Goal: Transaction & Acquisition: Purchase product/service

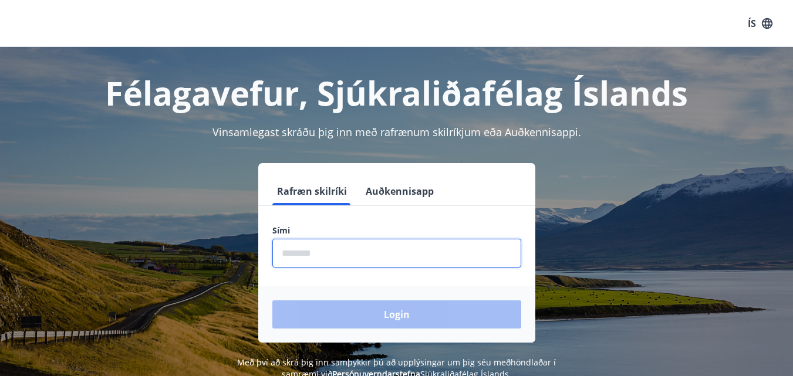
click at [317, 257] on input "phone" at bounding box center [396, 253] width 249 height 29
type input "********"
click at [272, 301] on button "Login" at bounding box center [396, 315] width 249 height 28
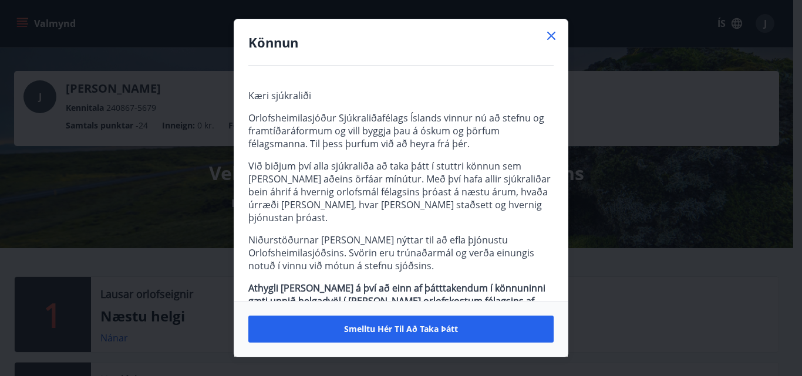
click at [556, 33] on icon at bounding box center [551, 36] width 14 height 14
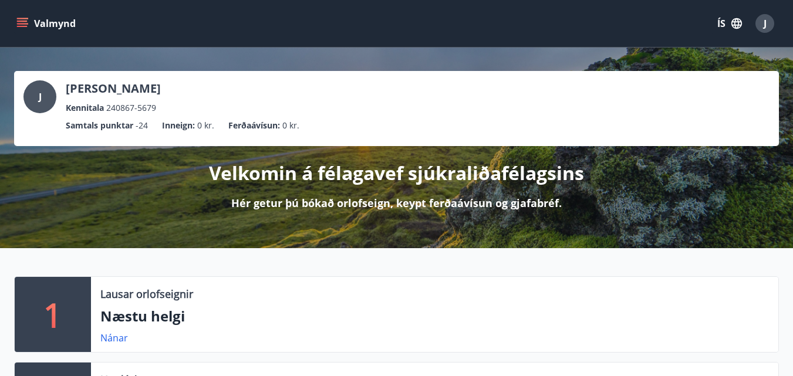
click at [23, 25] on icon "menu" at bounding box center [22, 24] width 12 height 12
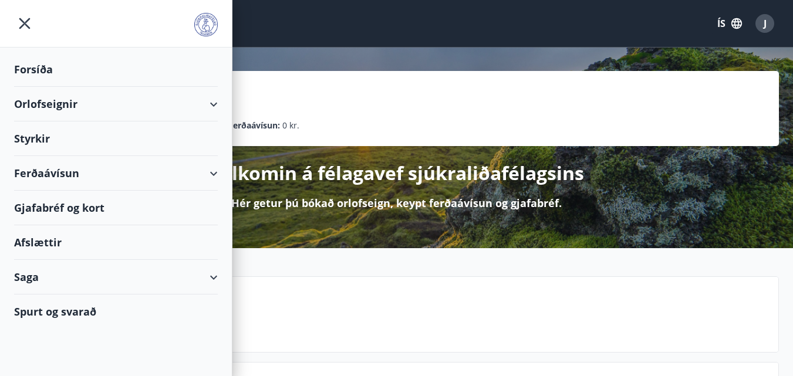
click at [213, 174] on div "Ferðaávísun" at bounding box center [116, 173] width 204 height 35
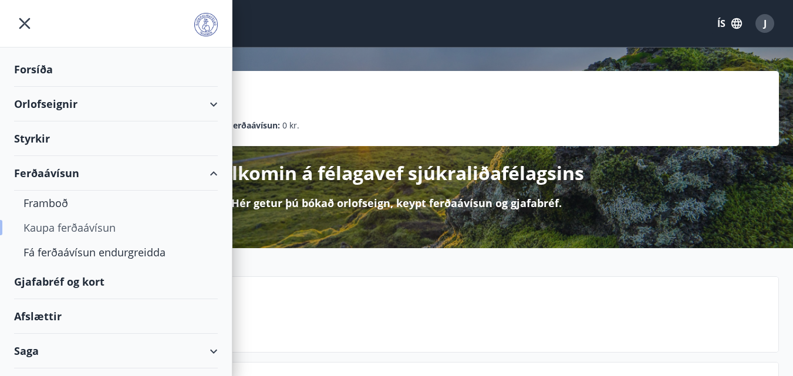
click at [51, 230] on div "Kaupa ferðaávísun" at bounding box center [115, 228] width 185 height 25
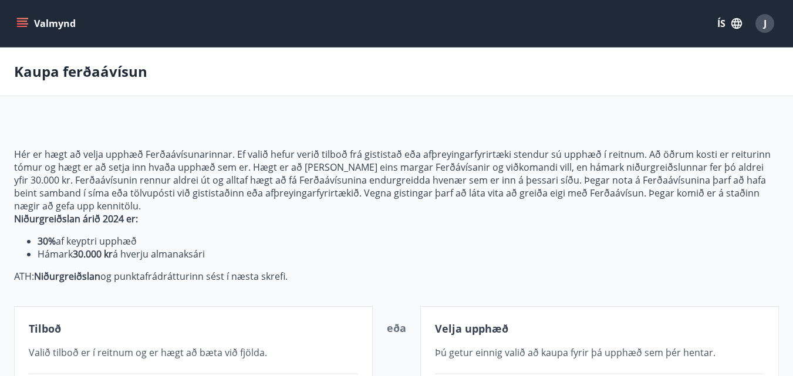
click at [22, 19] on icon "menu" at bounding box center [22, 24] width 12 height 12
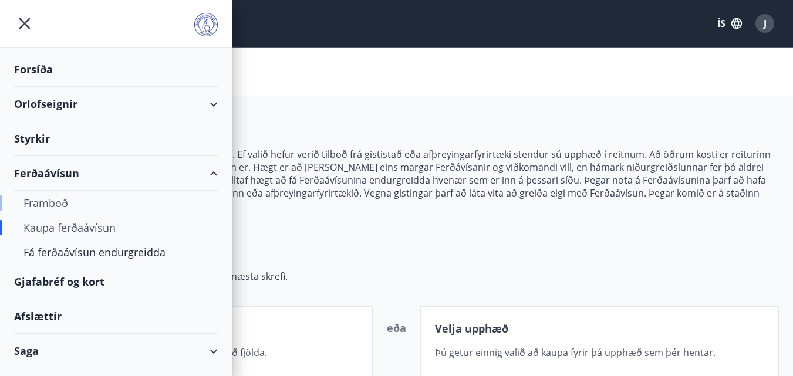
click at [65, 203] on div "Framboð" at bounding box center [115, 203] width 185 height 25
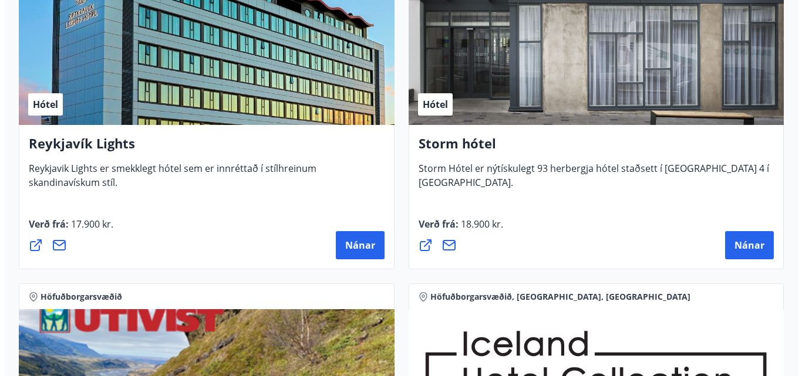
scroll to position [1644, 0]
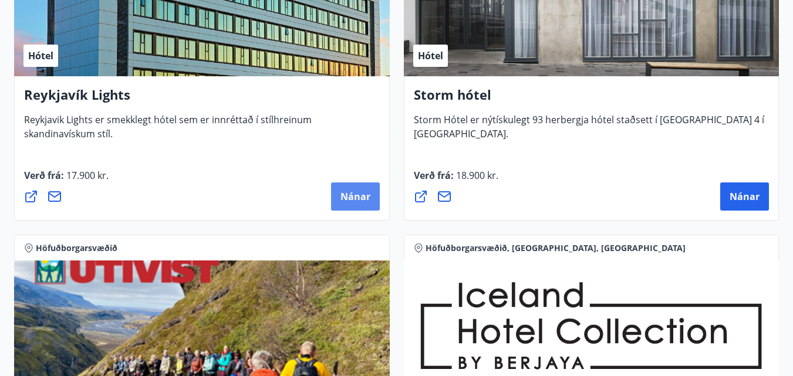
click at [349, 203] on span "Nánar" at bounding box center [356, 196] width 30 height 13
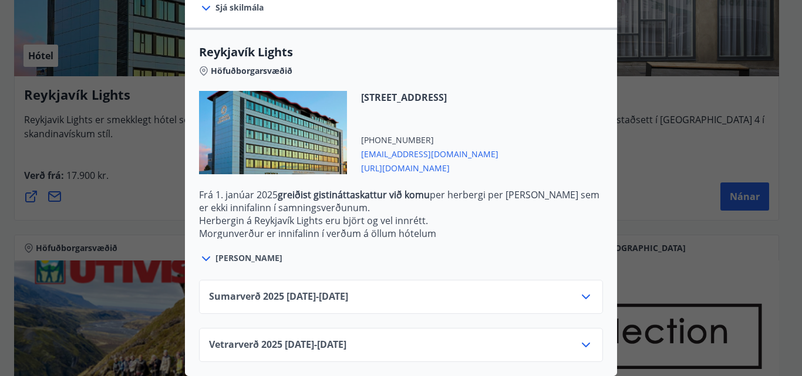
scroll to position [364, 0]
click at [582, 338] on icon at bounding box center [586, 345] width 14 height 14
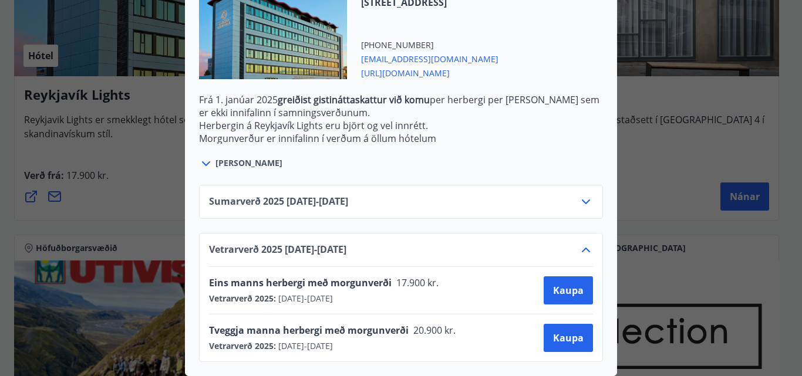
scroll to position [459, 0]
click at [563, 284] on span "Kaupa" at bounding box center [568, 290] width 31 height 13
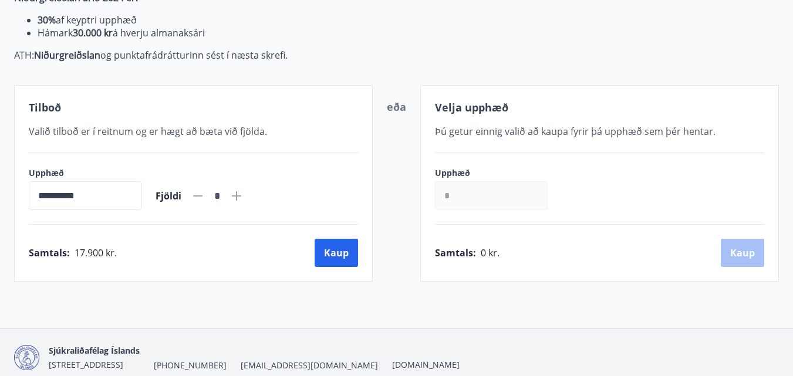
scroll to position [155, 0]
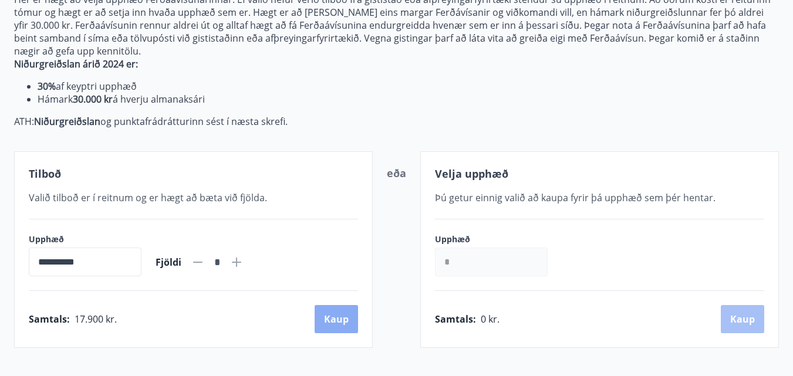
click at [334, 320] on button "Kaup" at bounding box center [336, 319] width 43 height 28
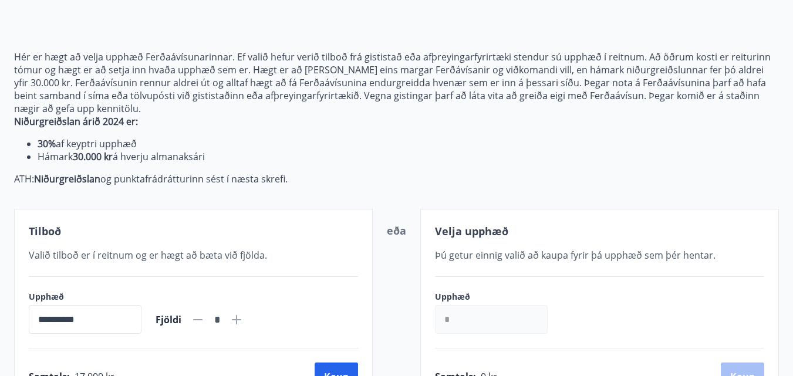
scroll to position [96, 0]
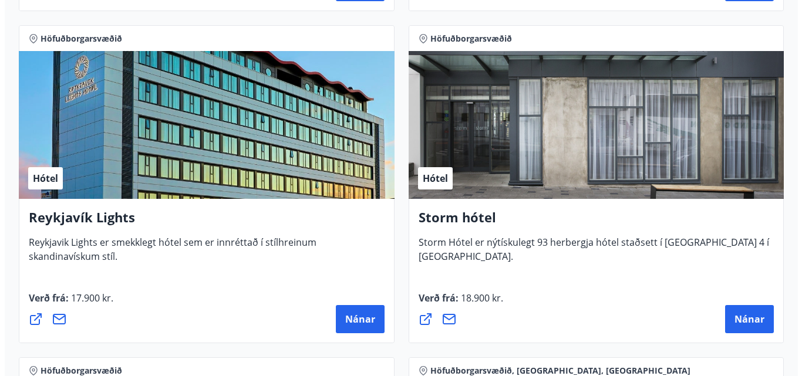
scroll to position [1682, 0]
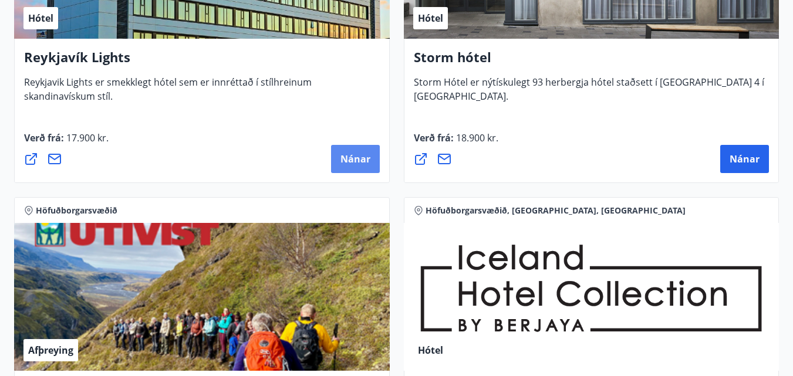
click at [350, 160] on span "Nánar" at bounding box center [356, 159] width 30 height 13
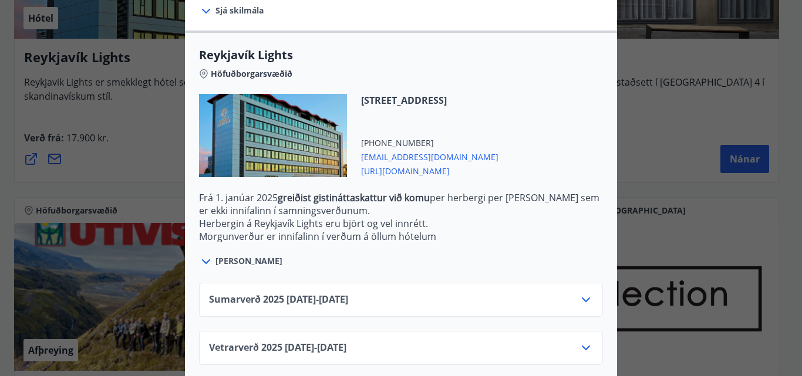
scroll to position [364, 0]
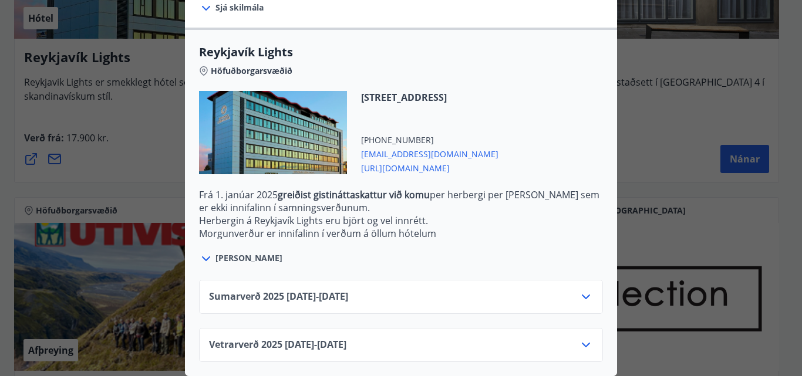
click at [584, 338] on icon at bounding box center [586, 345] width 14 height 14
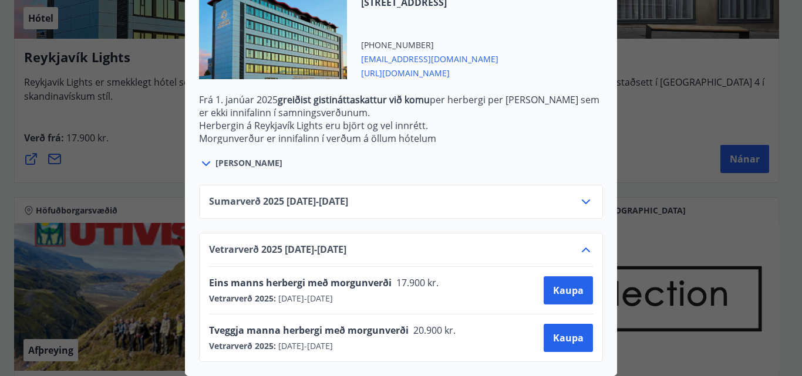
scroll to position [459, 0]
click at [563, 284] on span "Kaupa" at bounding box center [568, 290] width 31 height 13
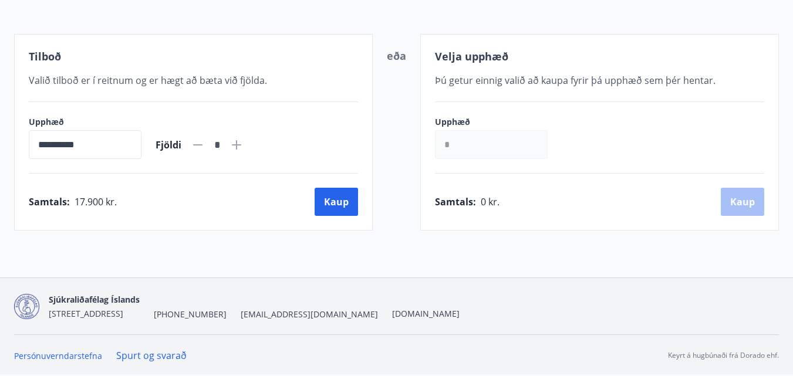
scroll to position [272, 0]
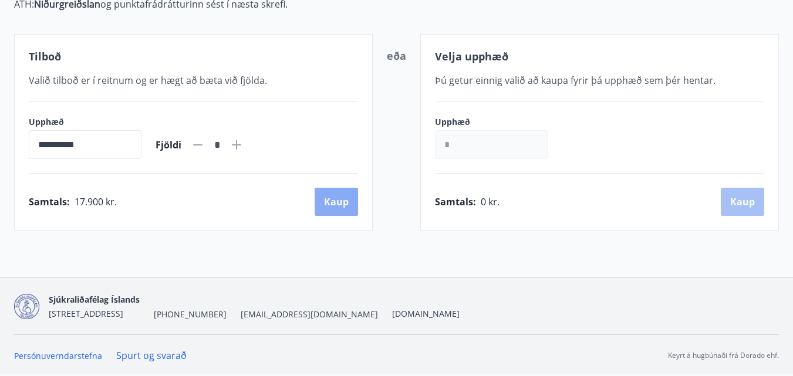
click at [335, 203] on button "Kaup" at bounding box center [336, 202] width 43 height 28
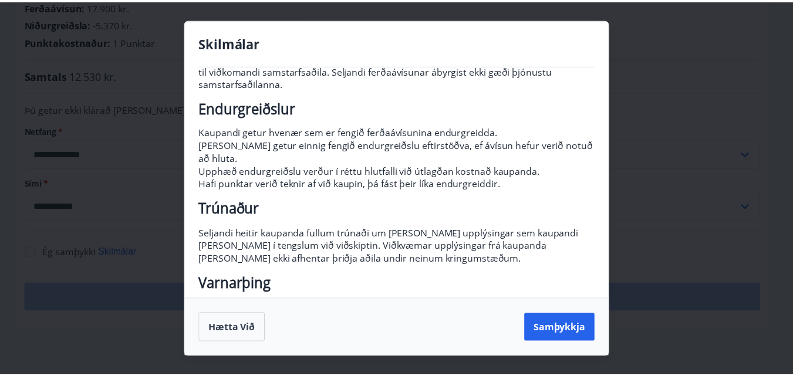
scroll to position [176, 0]
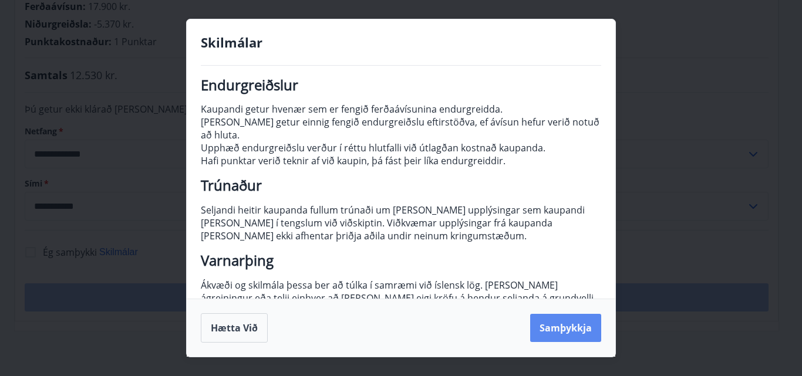
click at [569, 328] on button "Samþykkja" at bounding box center [565, 328] width 71 height 28
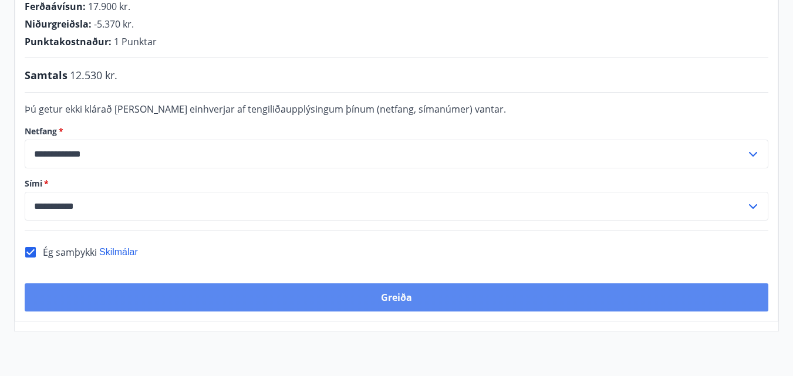
click at [400, 284] on button "Greiða" at bounding box center [397, 298] width 744 height 28
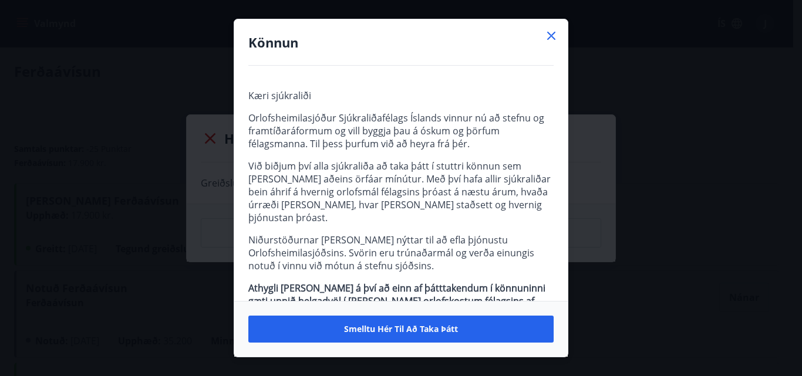
click at [553, 35] on icon at bounding box center [551, 36] width 8 height 8
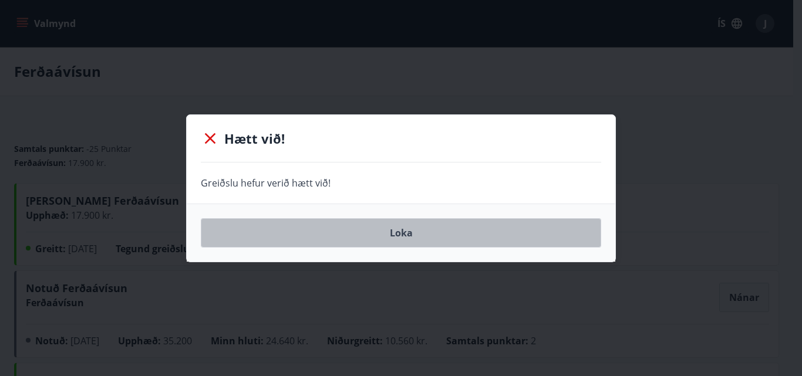
click at [395, 230] on button "Loka" at bounding box center [401, 232] width 401 height 29
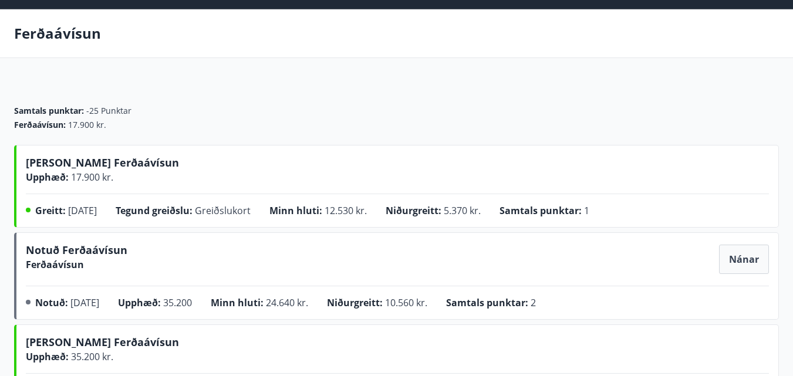
scroll to position [59, 0]
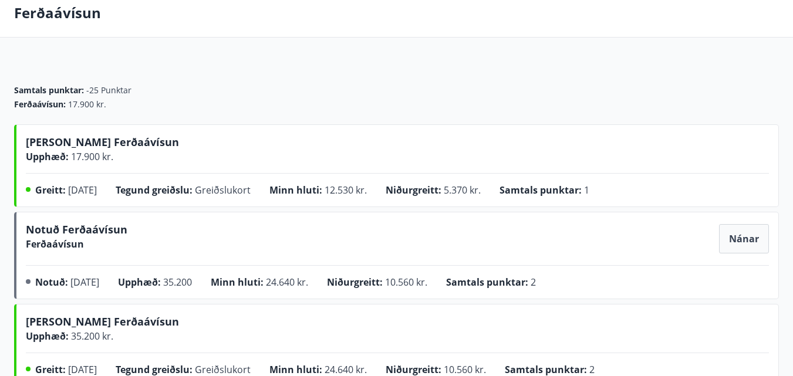
click at [738, 239] on span "Nánar" at bounding box center [744, 239] width 30 height 13
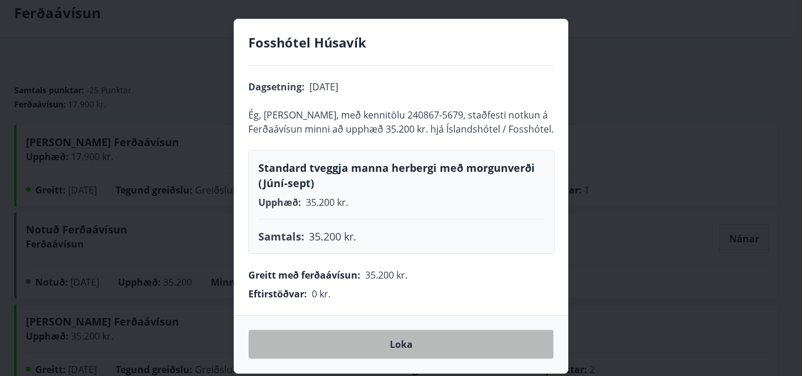
click at [395, 346] on span "Loka" at bounding box center [401, 344] width 23 height 13
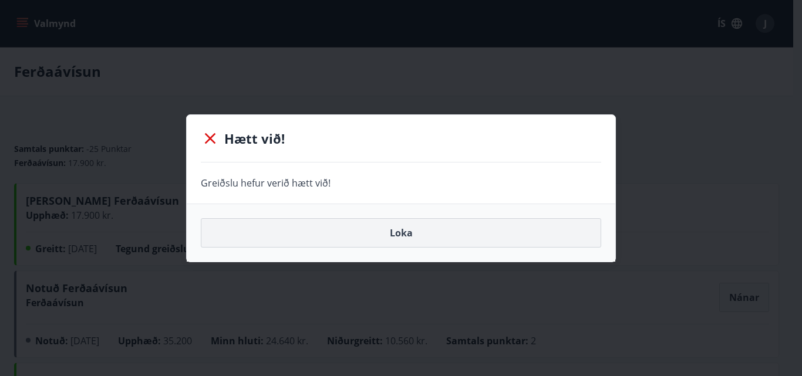
click at [396, 234] on button "Loka" at bounding box center [401, 232] width 401 height 29
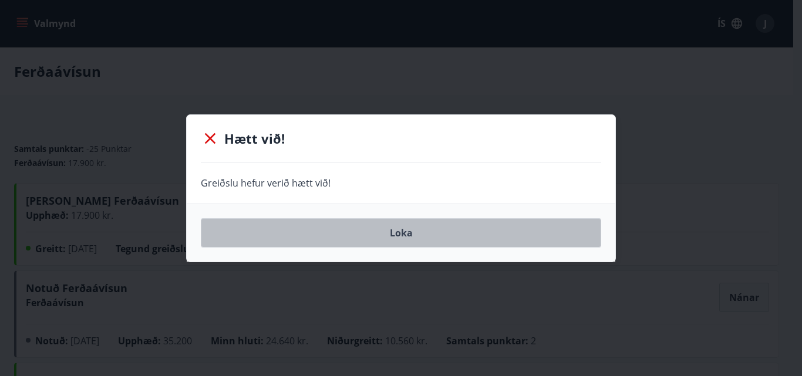
click at [399, 233] on button "Loka" at bounding box center [401, 232] width 401 height 29
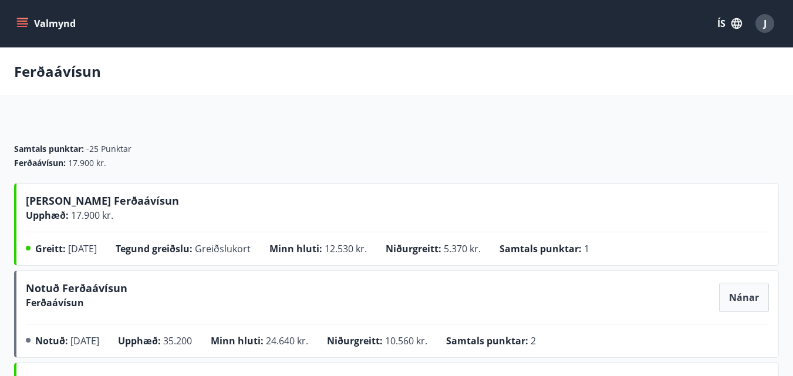
click at [674, 164] on div "Ferðaávísun : 17.900 kr." at bounding box center [396, 163] width 765 height 12
click at [741, 300] on span "Nánar" at bounding box center [744, 297] width 30 height 13
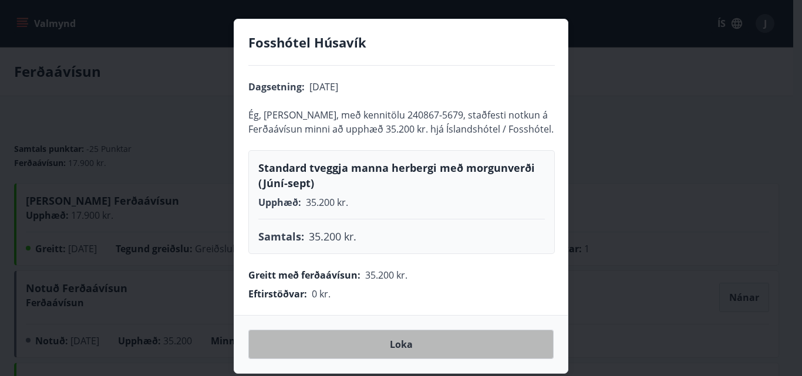
click at [397, 344] on span "Loka" at bounding box center [401, 344] width 23 height 13
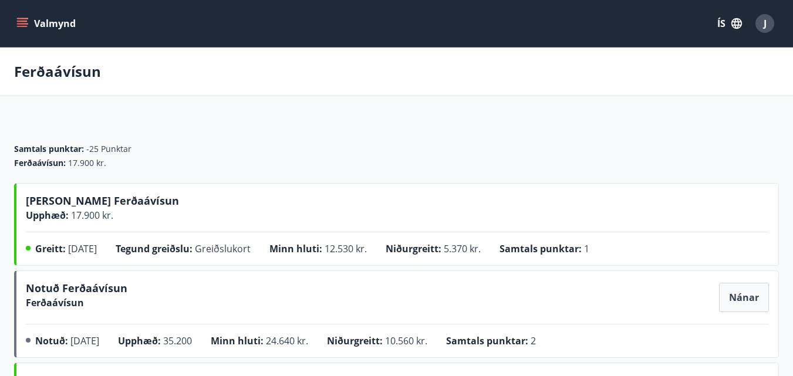
click at [21, 25] on icon "menu" at bounding box center [22, 24] width 12 height 12
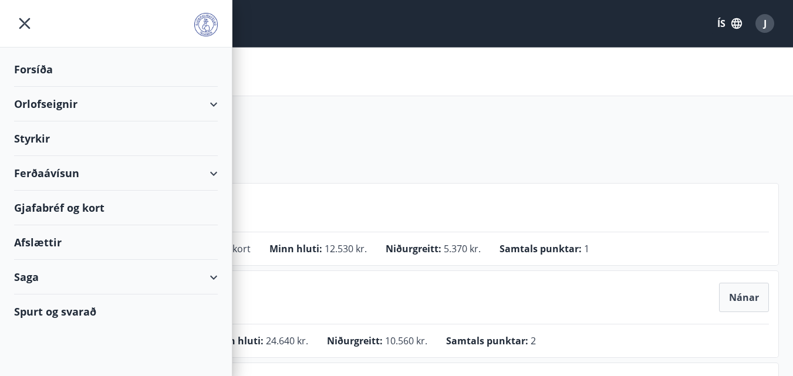
click at [216, 173] on div "Ferðaávísun" at bounding box center [116, 173] width 204 height 35
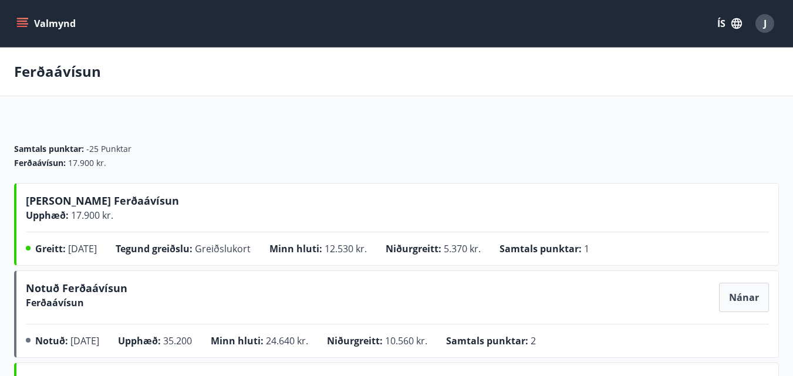
click at [18, 22] on icon "menu" at bounding box center [22, 21] width 11 height 1
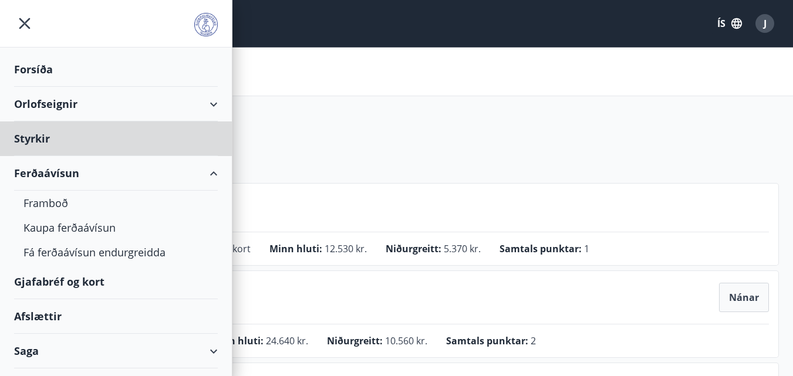
click at [29, 70] on div "Forsíða" at bounding box center [116, 69] width 204 height 35
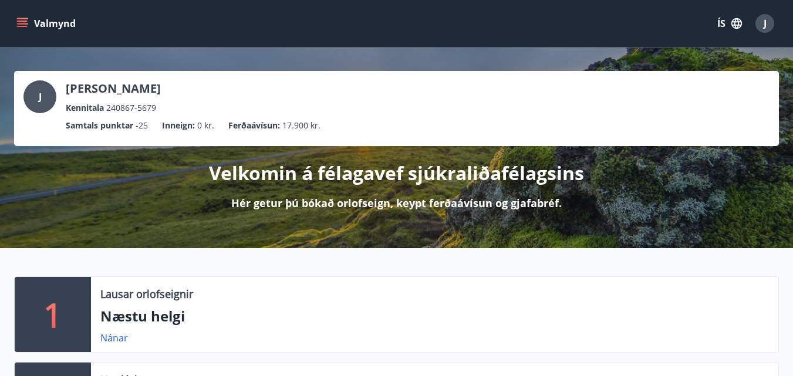
click at [20, 23] on icon "menu" at bounding box center [23, 23] width 13 height 1
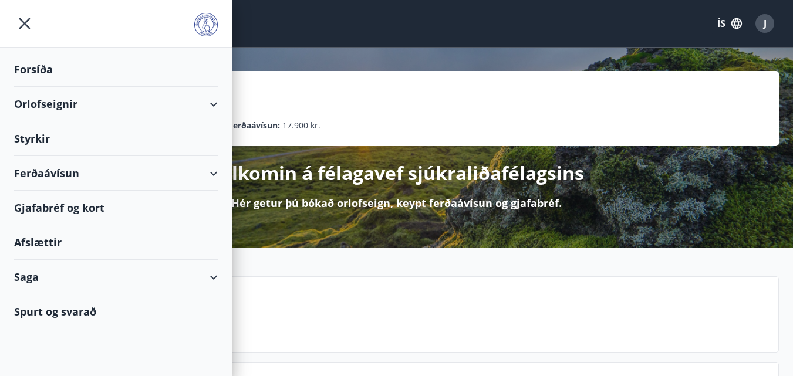
click at [216, 278] on div "Saga" at bounding box center [116, 277] width 204 height 35
click at [83, 308] on div "Ferðaávísun" at bounding box center [115, 307] width 185 height 25
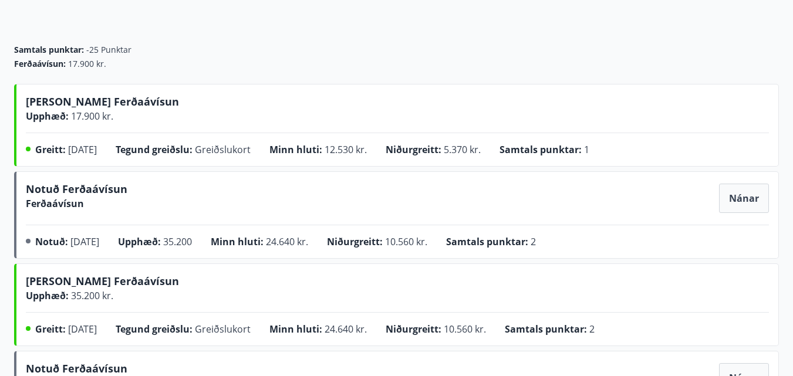
scroll to position [117, 0]
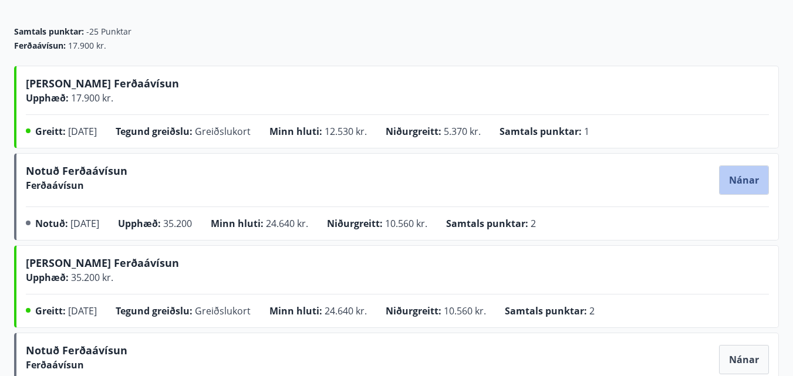
click at [748, 181] on span "Nánar" at bounding box center [744, 180] width 30 height 13
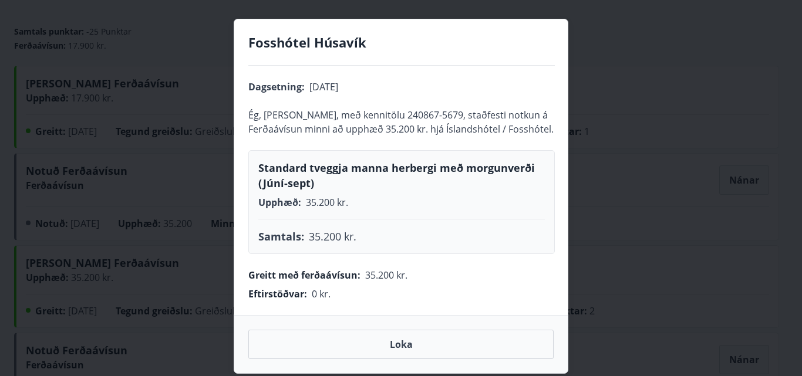
click at [752, 178] on div "Fosshótel Húsavík Dagsetning : [DATE] Ég, [PERSON_NAME], með kennitölu 240867-5…" at bounding box center [401, 188] width 802 height 376
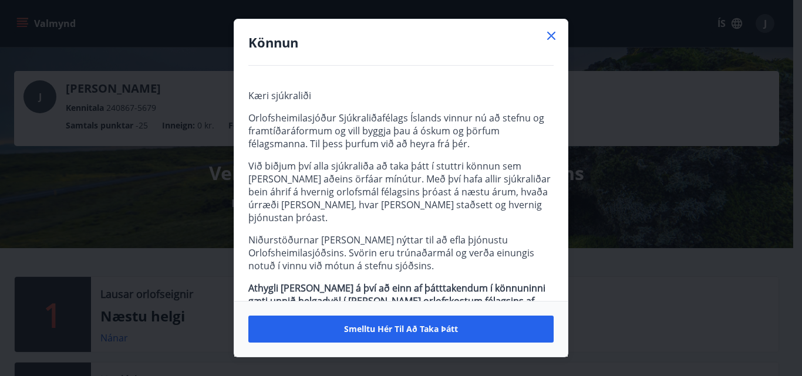
click at [552, 35] on icon at bounding box center [551, 36] width 8 height 8
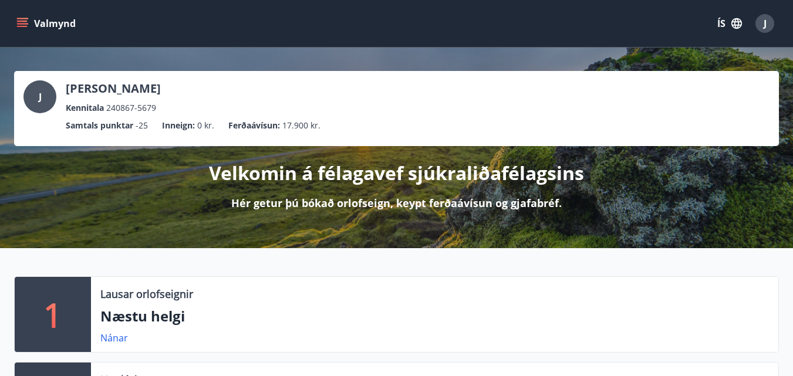
click at [21, 23] on icon "menu" at bounding box center [22, 24] width 12 height 12
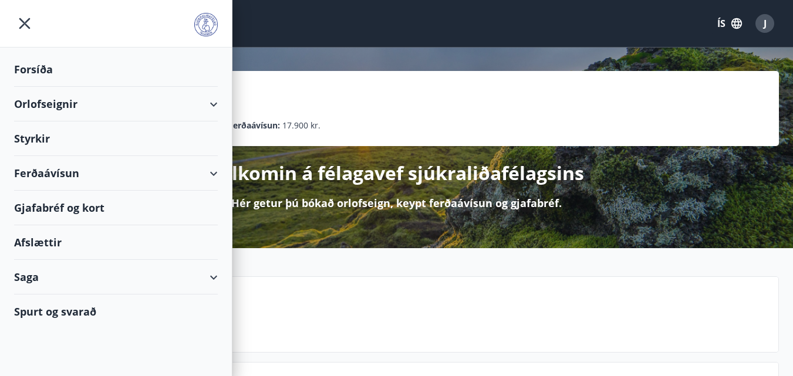
click at [216, 174] on div "Ferðaávísun" at bounding box center [116, 173] width 204 height 35
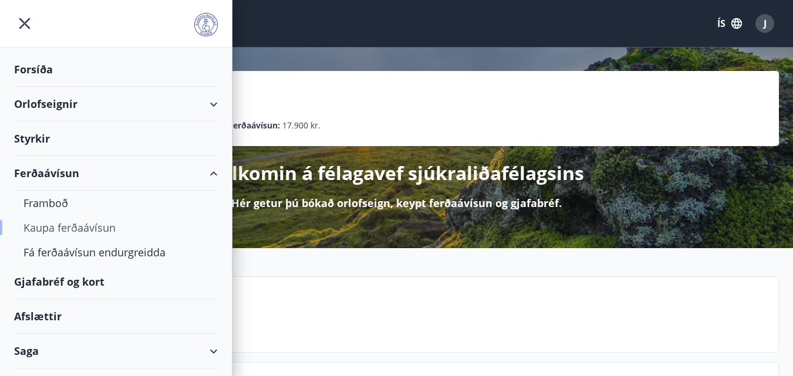
click at [69, 230] on div "Kaupa ferðaávísun" at bounding box center [115, 228] width 185 height 25
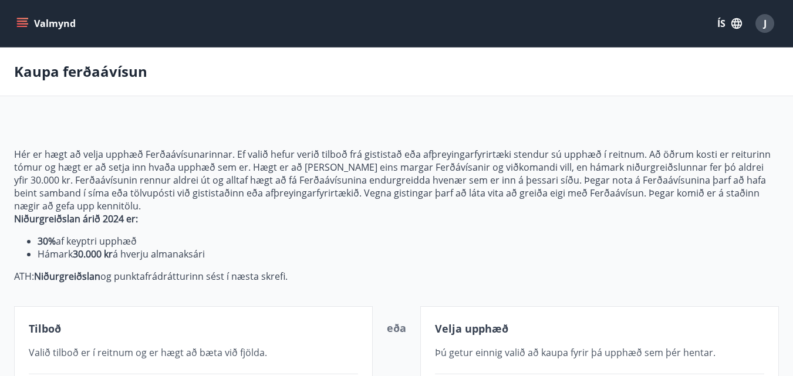
click at [16, 25] on button "Valmynd" at bounding box center [47, 23] width 66 height 21
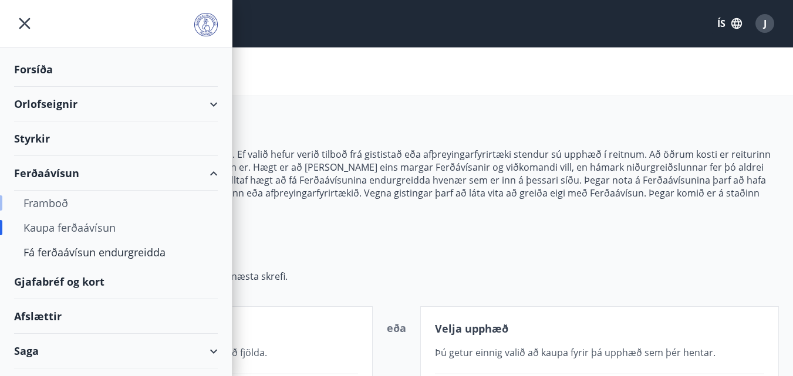
click at [67, 204] on div "Framboð" at bounding box center [115, 203] width 185 height 25
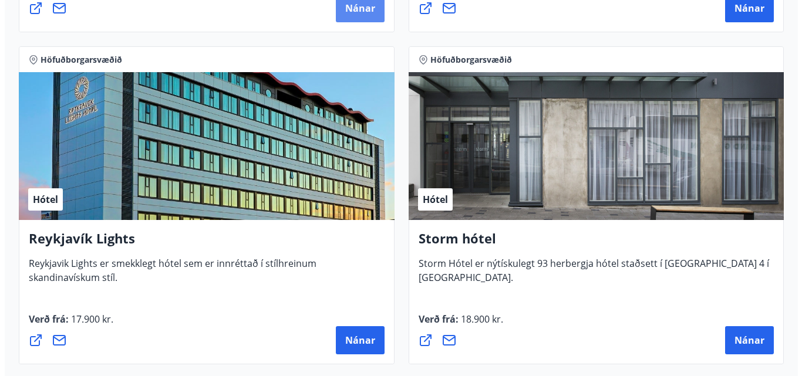
scroll to position [1586, 0]
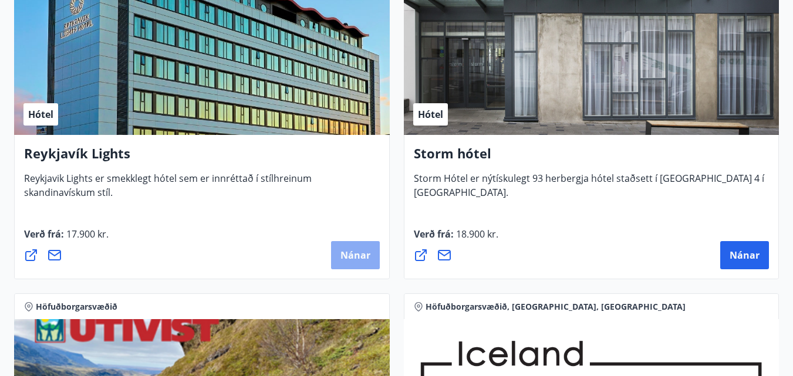
click at [355, 256] on span "Nánar" at bounding box center [356, 255] width 30 height 13
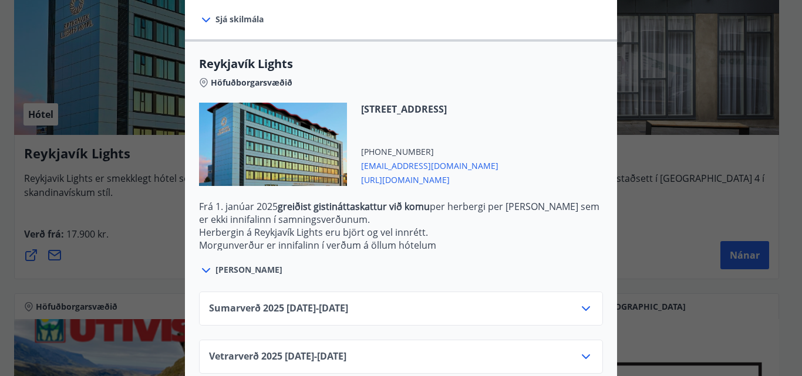
scroll to position [364, 0]
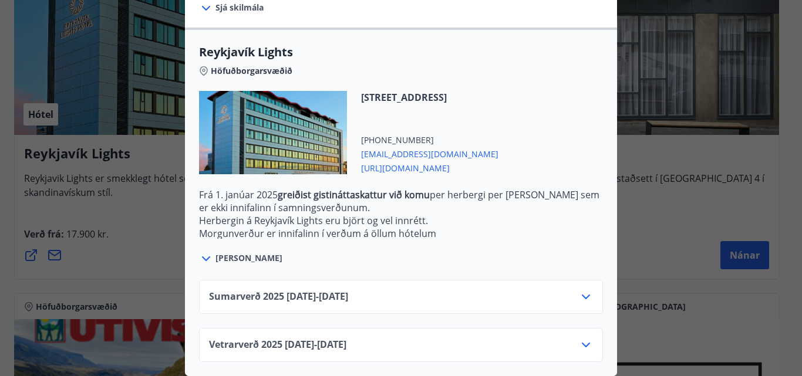
click at [583, 338] on icon at bounding box center [586, 345] width 14 height 14
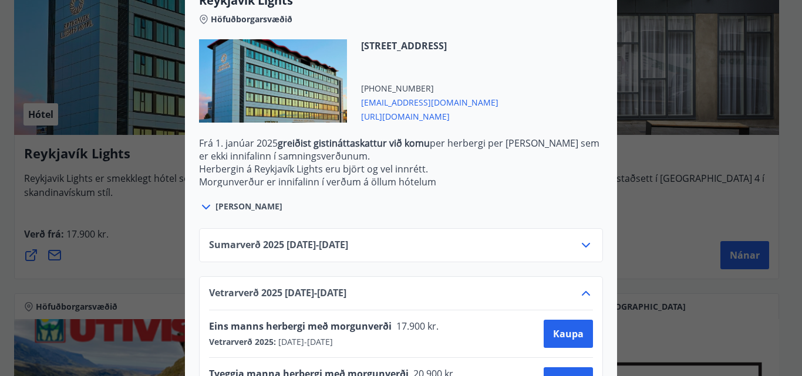
scroll to position [459, 0]
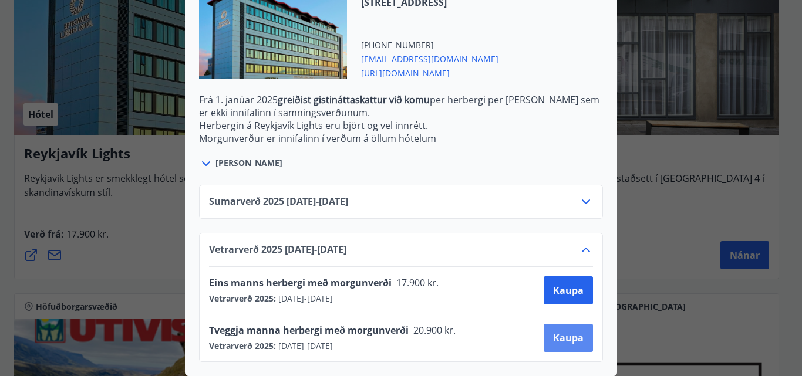
click at [556, 332] on span "Kaupa" at bounding box center [568, 338] width 31 height 13
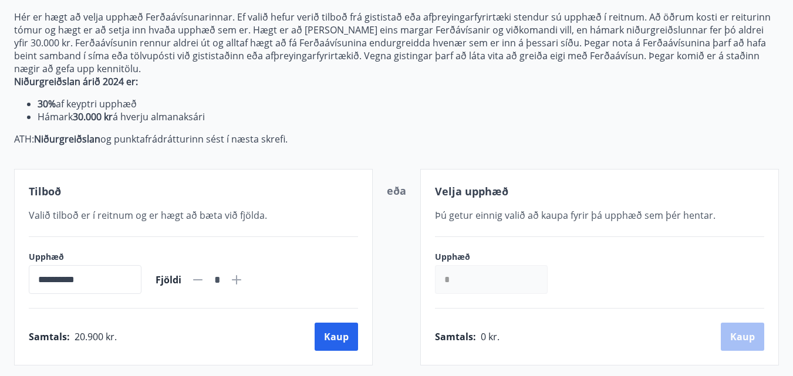
scroll to position [272, 0]
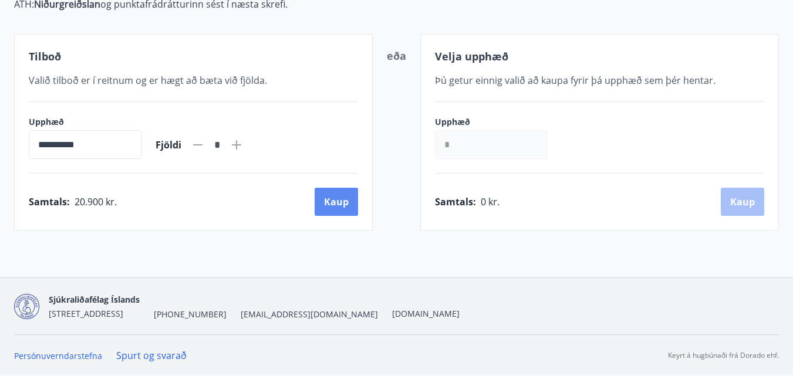
click at [341, 203] on button "Kaup" at bounding box center [336, 202] width 43 height 28
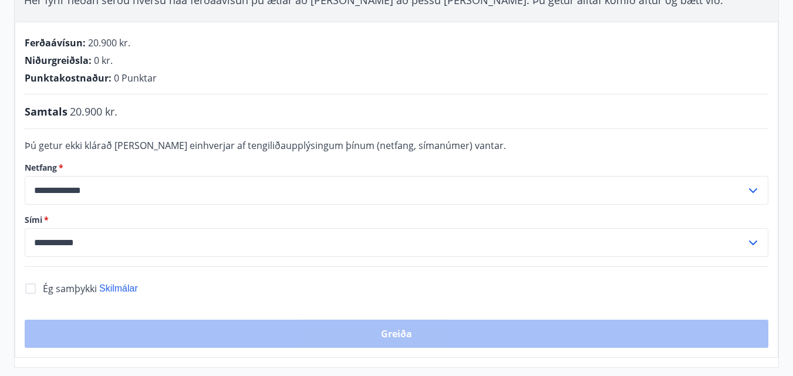
scroll to position [272, 0]
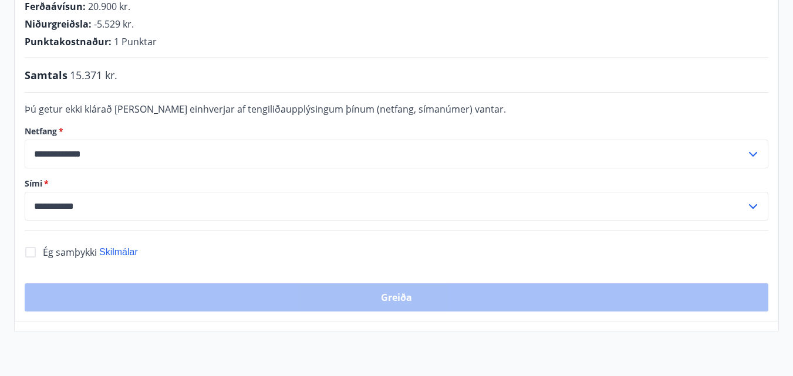
click at [396, 284] on div "Greiða" at bounding box center [397, 298] width 744 height 28
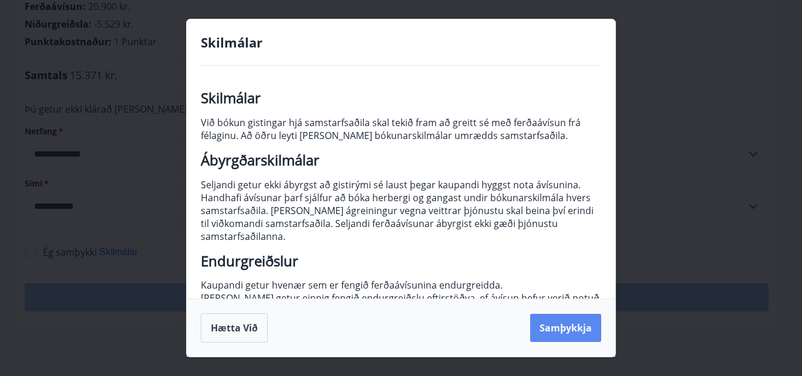
click at [558, 333] on button "Samþykkja" at bounding box center [565, 328] width 71 height 28
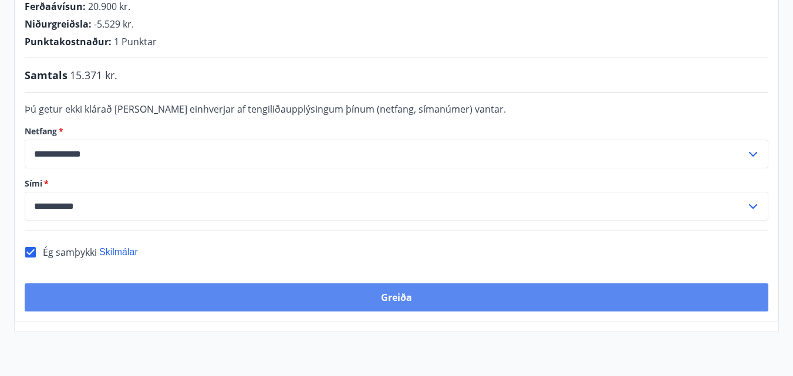
click at [395, 284] on button "Greiða" at bounding box center [397, 298] width 744 height 28
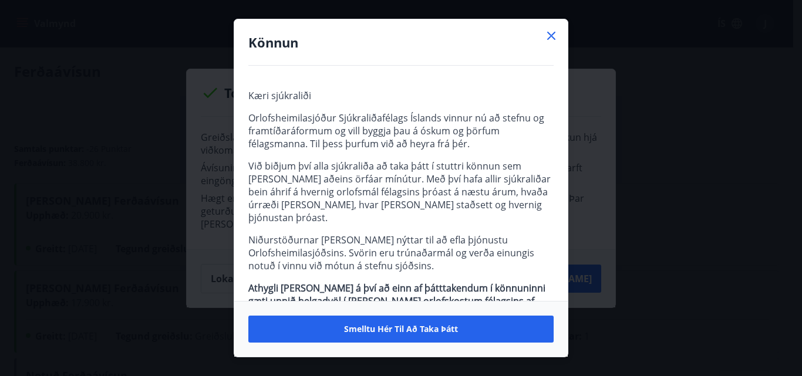
click at [548, 29] on icon at bounding box center [551, 36] width 14 height 14
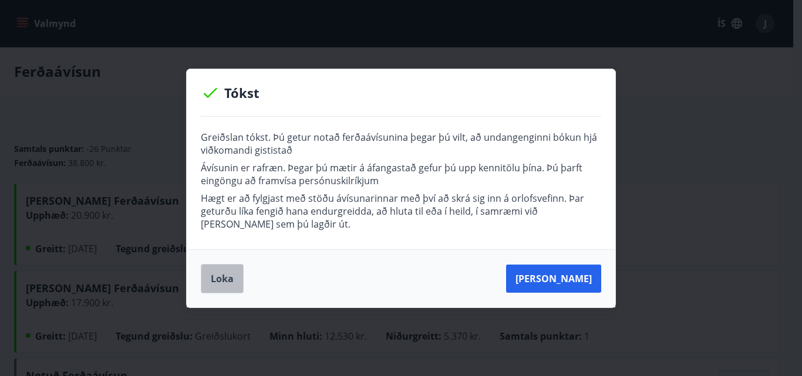
click at [216, 283] on button "Loka" at bounding box center [222, 278] width 43 height 29
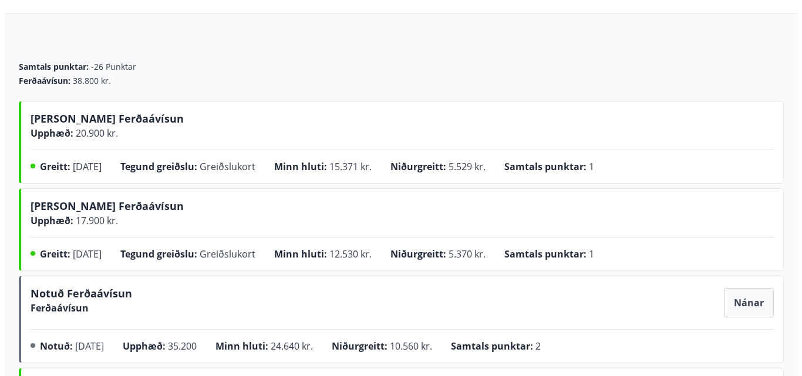
scroll to position [117, 0]
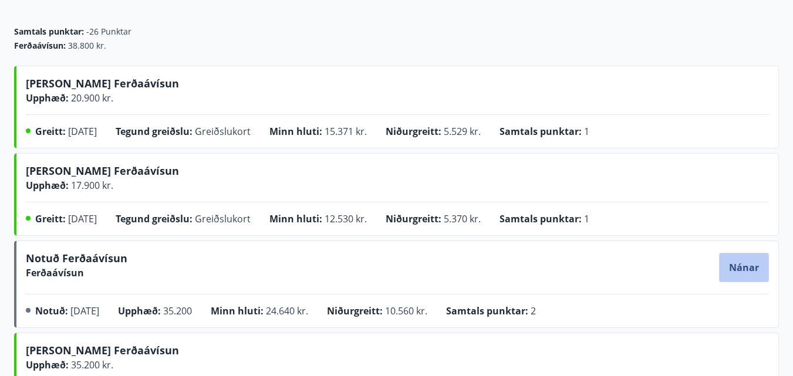
click at [745, 278] on button "Nánar" at bounding box center [744, 268] width 49 height 28
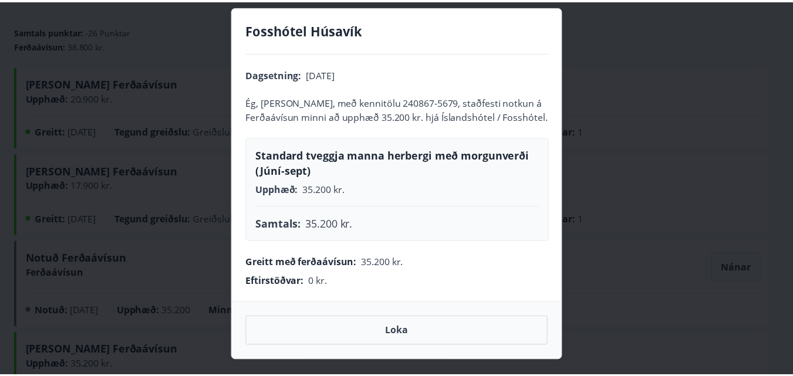
scroll to position [16, 0]
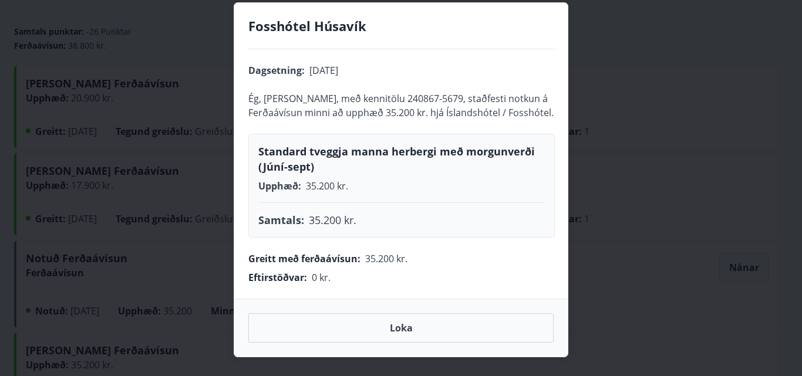
click at [706, 71] on div "Fosshótel Húsavík Dagsetning : 30.07.2025 Ég, Jórunn Karlsdóttir, með kennitölu…" at bounding box center [401, 188] width 802 height 376
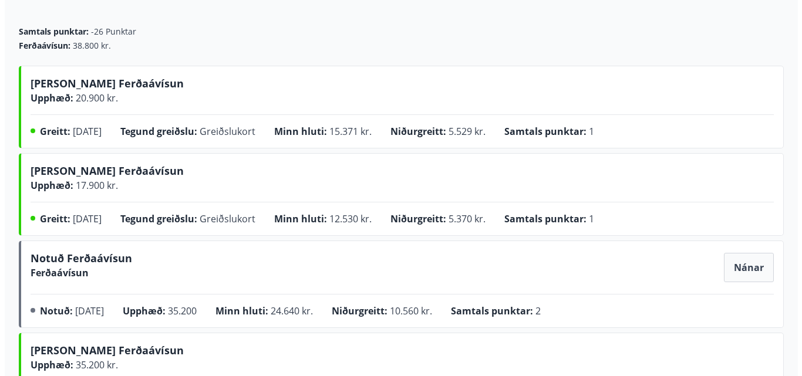
scroll to position [59, 0]
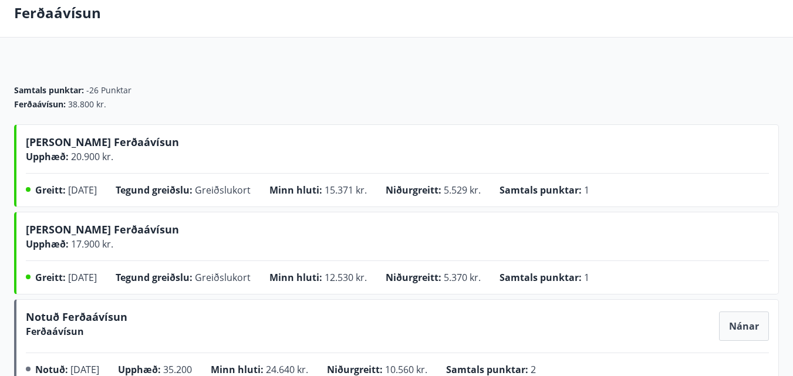
click at [746, 328] on span "Nánar" at bounding box center [744, 326] width 30 height 13
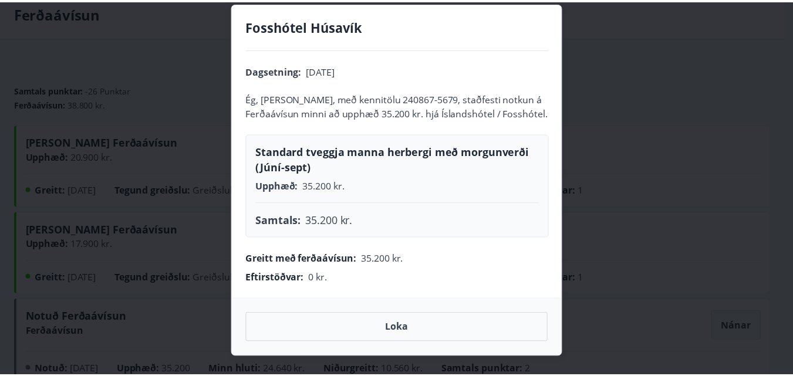
scroll to position [0, 0]
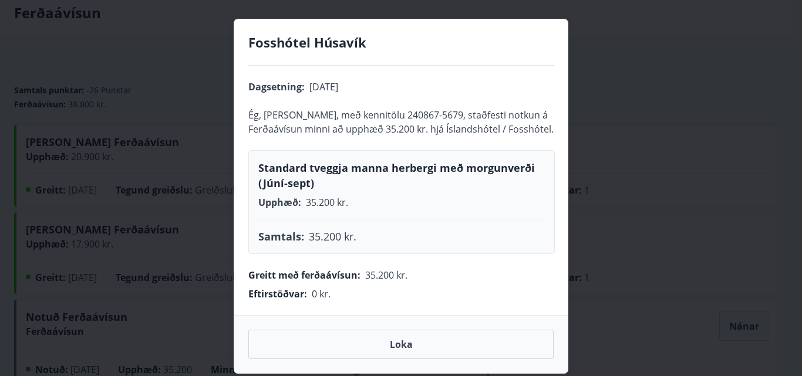
click at [685, 100] on div "Fosshótel Húsavík Dagsetning : 30.07.2025 Ég, Jórunn Karlsdóttir, með kennitölu…" at bounding box center [401, 188] width 802 height 376
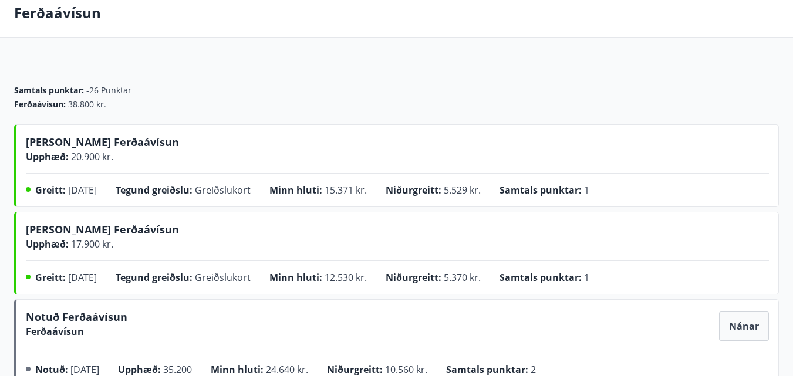
click at [739, 325] on span "Nánar" at bounding box center [744, 326] width 30 height 13
click at [570, 238] on div "Kaupa Ferðaávísun Upphæð : 17.900 kr." at bounding box center [397, 236] width 743 height 29
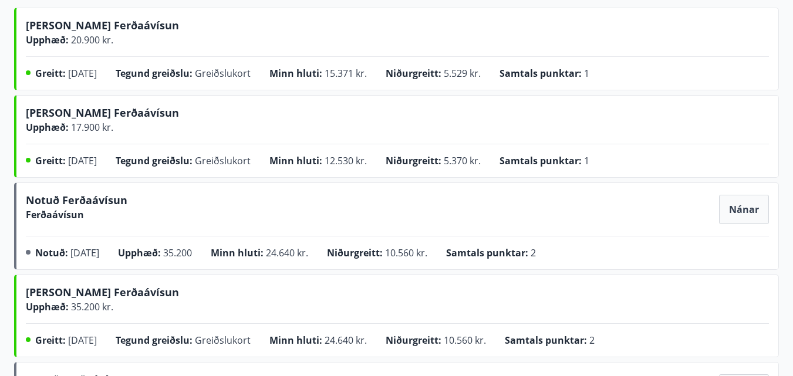
scroll to position [176, 0]
click at [738, 211] on span "Nánar" at bounding box center [744, 209] width 30 height 13
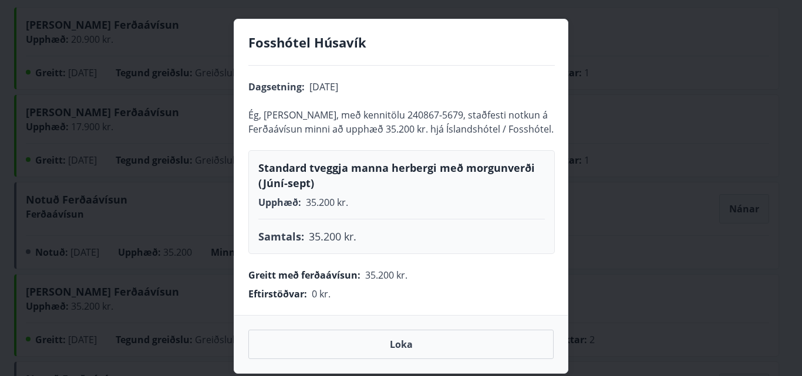
click at [399, 344] on span "Loka" at bounding box center [401, 344] width 23 height 13
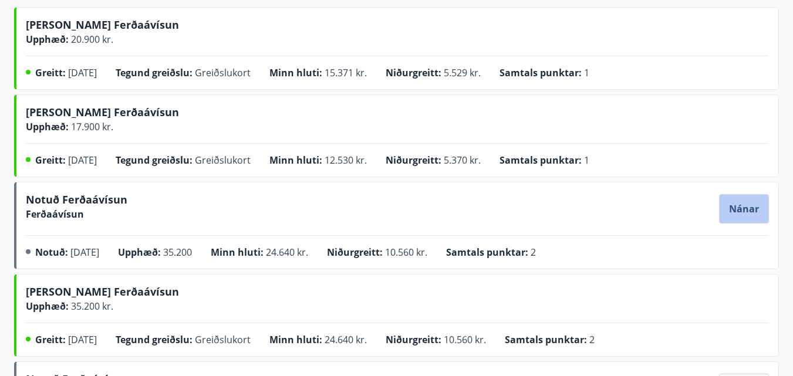
click at [744, 211] on span "Nánar" at bounding box center [744, 209] width 30 height 13
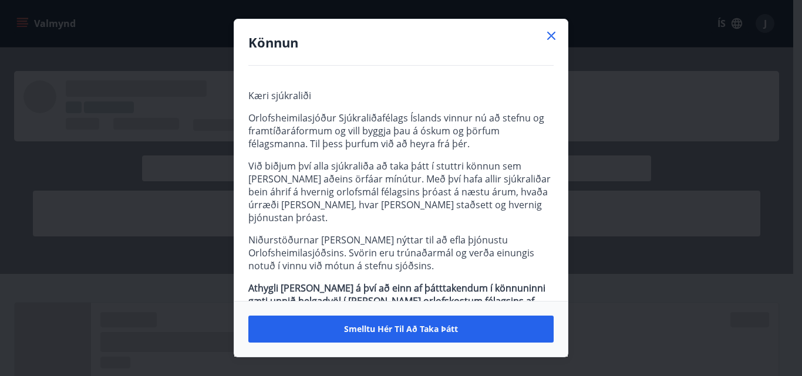
click at [546, 34] on icon at bounding box center [551, 36] width 14 height 14
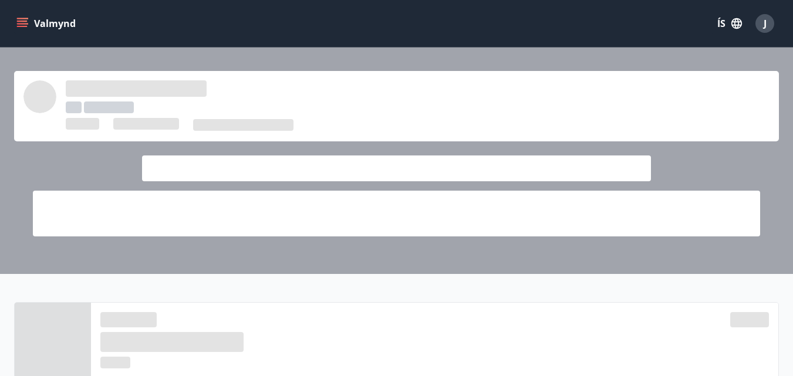
click at [21, 22] on icon "menu" at bounding box center [22, 21] width 11 height 1
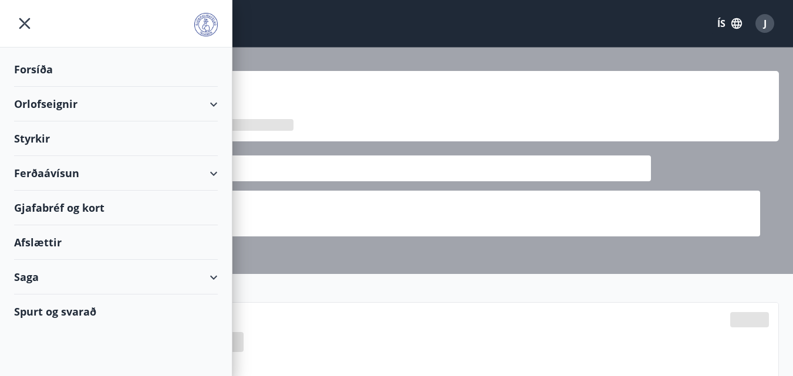
click at [212, 173] on div "Ferðaávísun" at bounding box center [116, 173] width 204 height 35
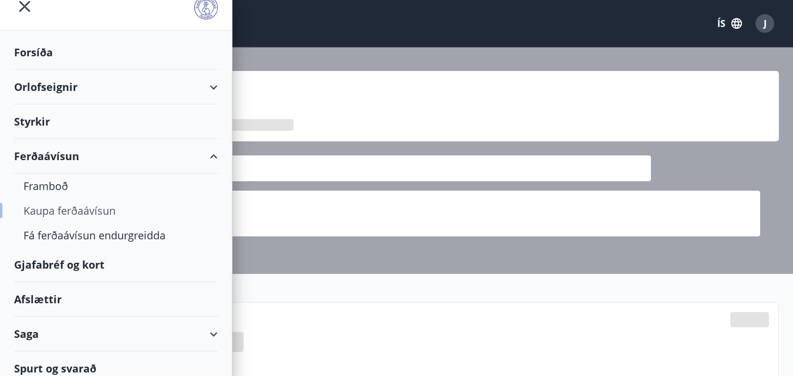
scroll to position [26, 0]
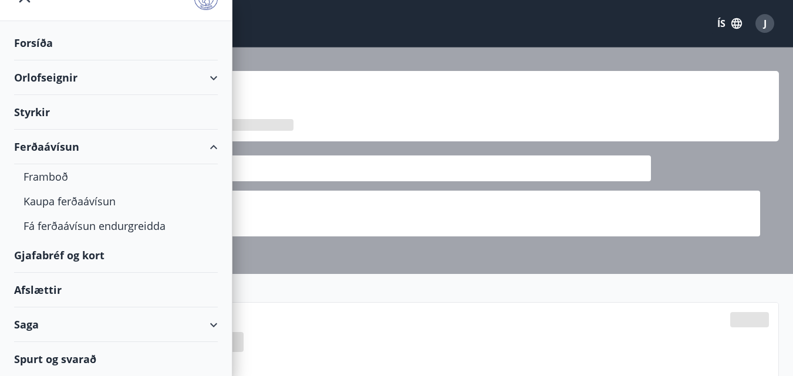
click at [204, 324] on div "Saga" at bounding box center [116, 325] width 204 height 35
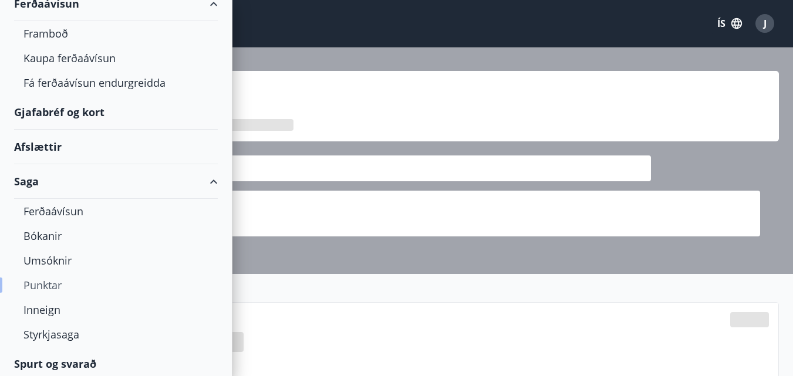
scroll to position [174, 0]
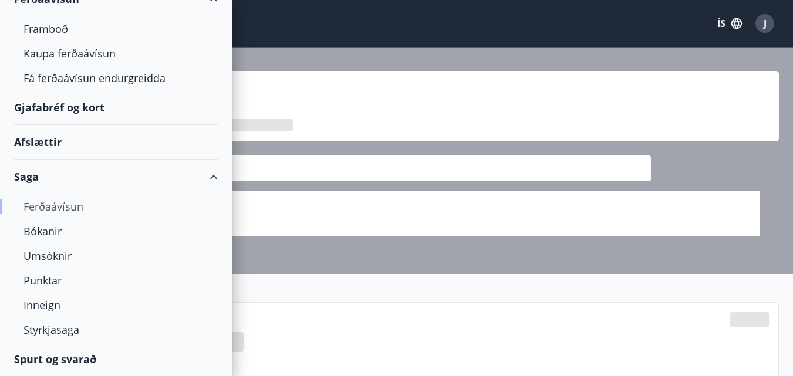
click at [63, 207] on div "Ferðaávísun" at bounding box center [115, 206] width 185 height 25
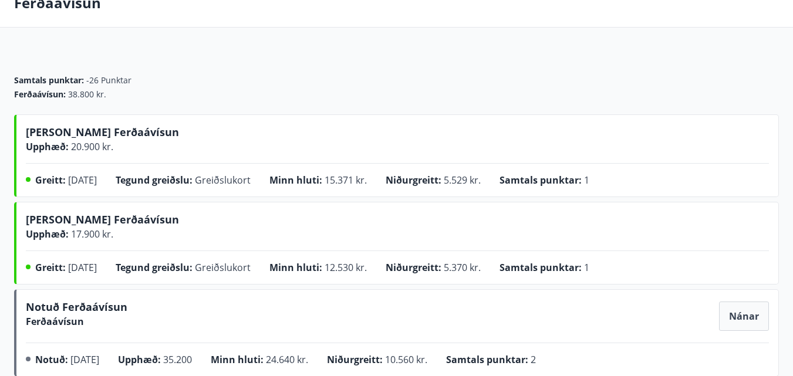
scroll to position [59, 0]
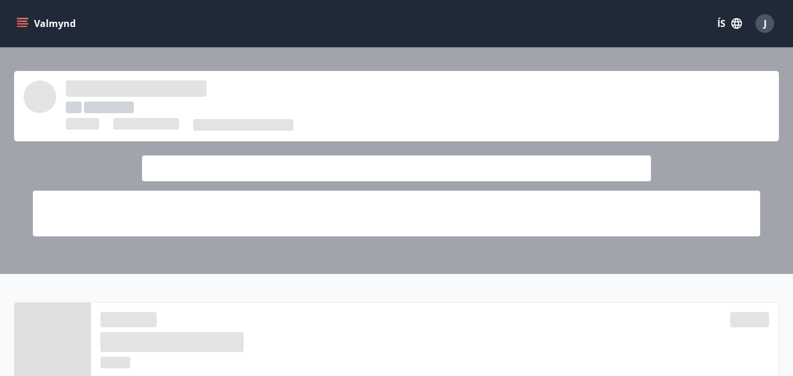
click at [17, 21] on icon "menu" at bounding box center [22, 21] width 11 height 1
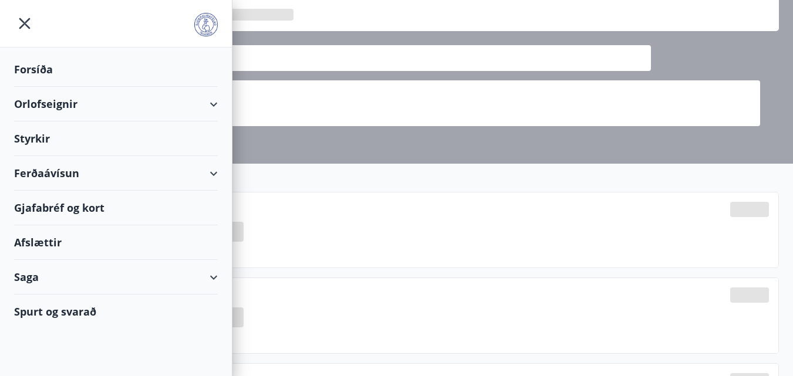
scroll to position [117, 0]
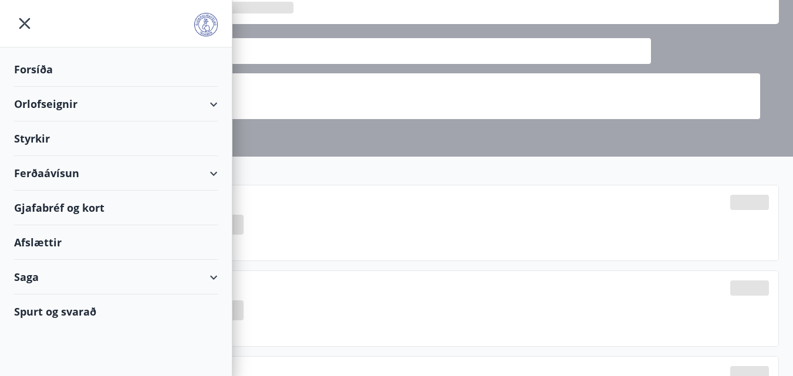
click at [213, 276] on div "Saga" at bounding box center [116, 277] width 204 height 35
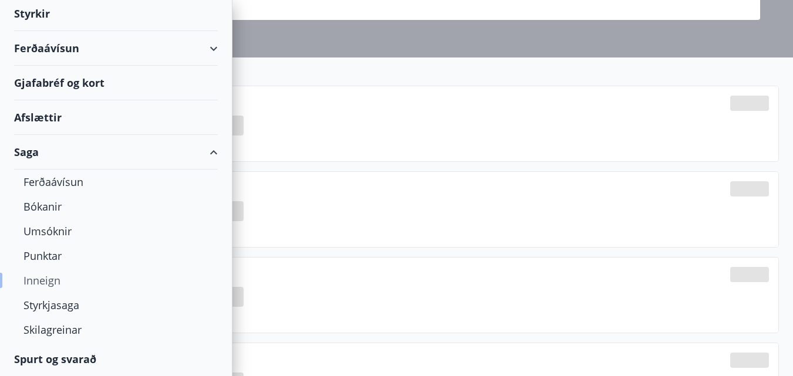
scroll to position [235, 0]
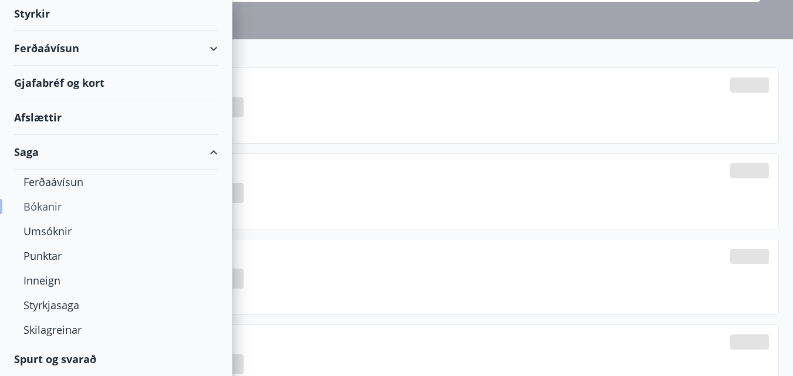
click at [44, 206] on div "Bókanir" at bounding box center [115, 206] width 185 height 25
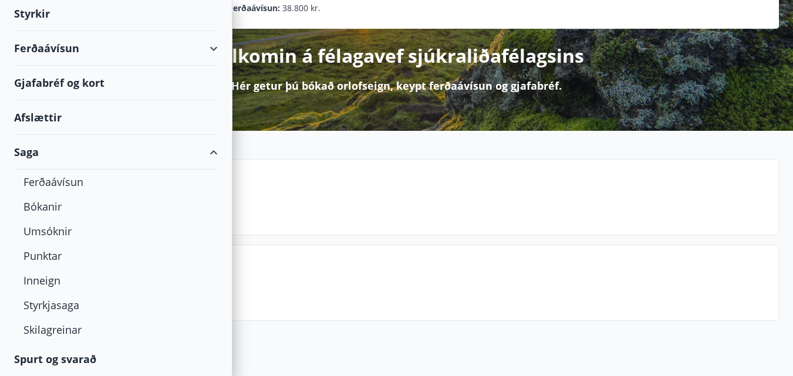
scroll to position [124, 0]
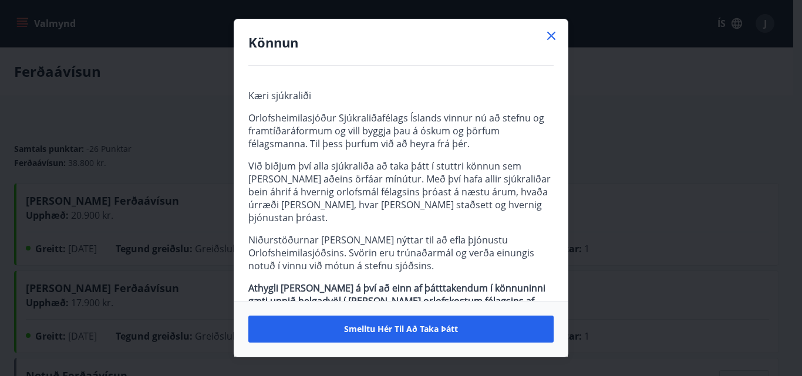
click at [549, 34] on icon at bounding box center [551, 36] width 8 height 8
